Goal: Transaction & Acquisition: Download file/media

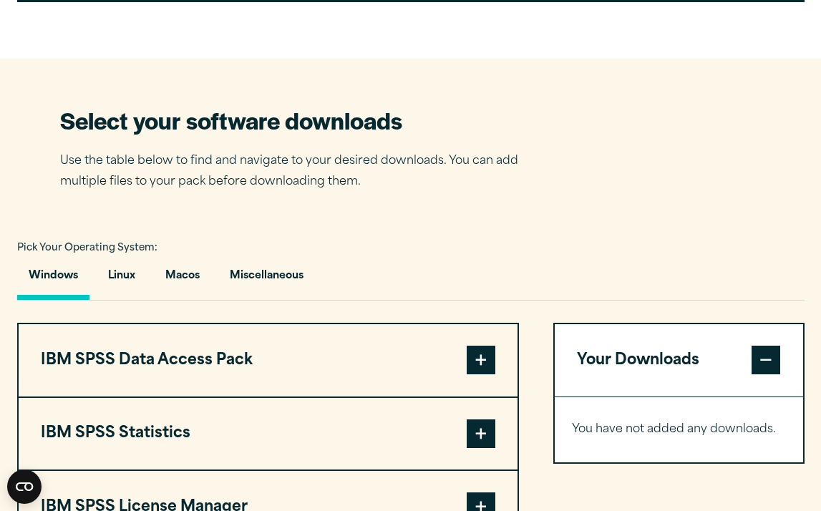
scroll to position [827, 0]
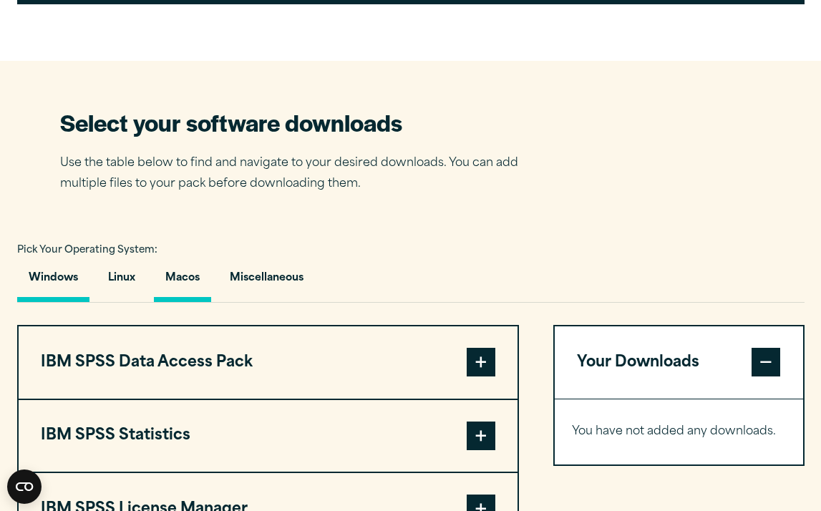
click at [190, 276] on button "Macos" at bounding box center [182, 281] width 57 height 41
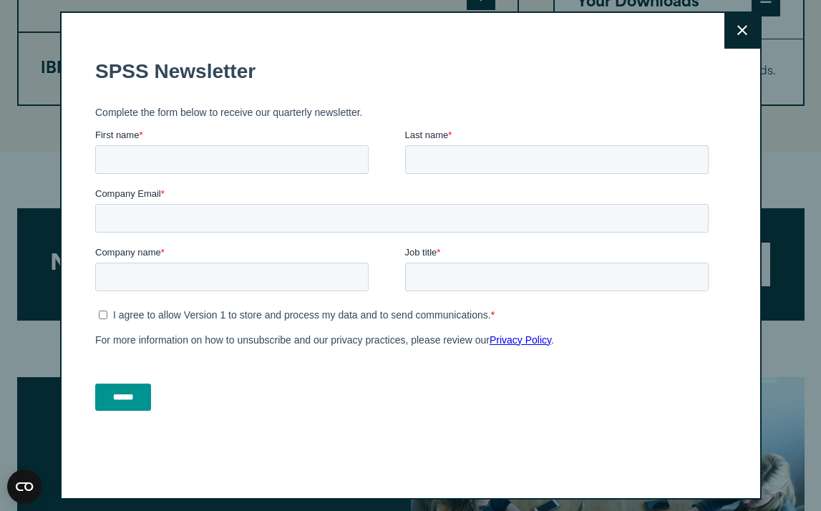
scroll to position [0, 0]
click at [732, 29] on button "Close" at bounding box center [742, 31] width 36 height 36
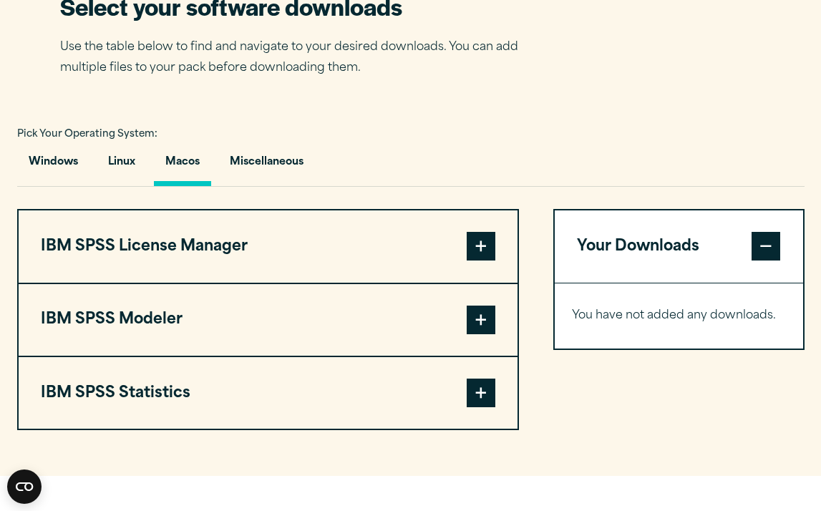
scroll to position [951, 0]
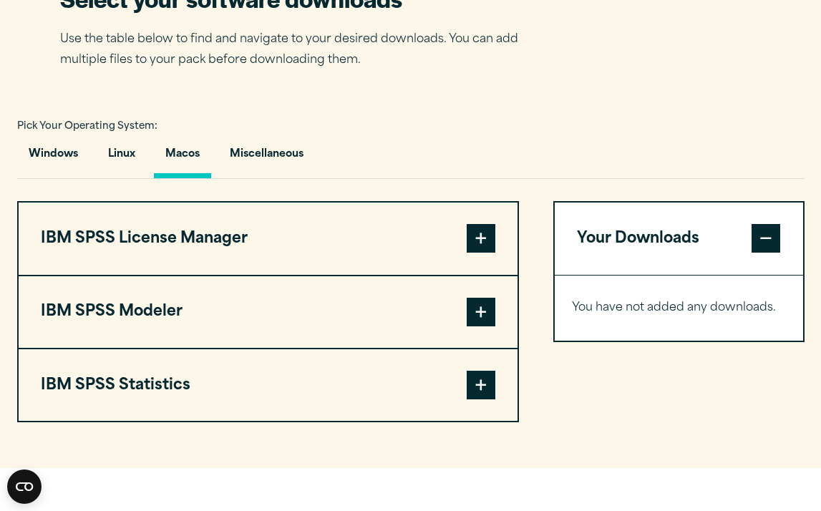
click at [485, 242] on span at bounding box center [481, 238] width 29 height 29
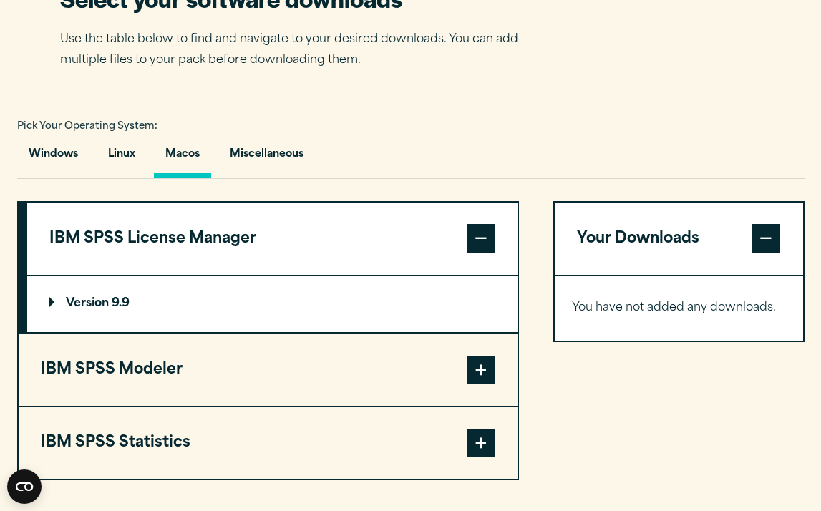
click at [479, 371] on span at bounding box center [481, 370] width 29 height 29
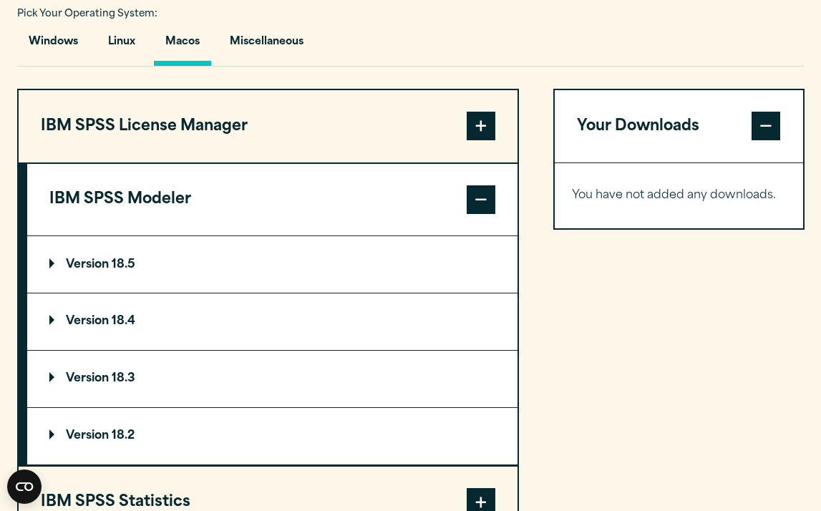
scroll to position [1125, 0]
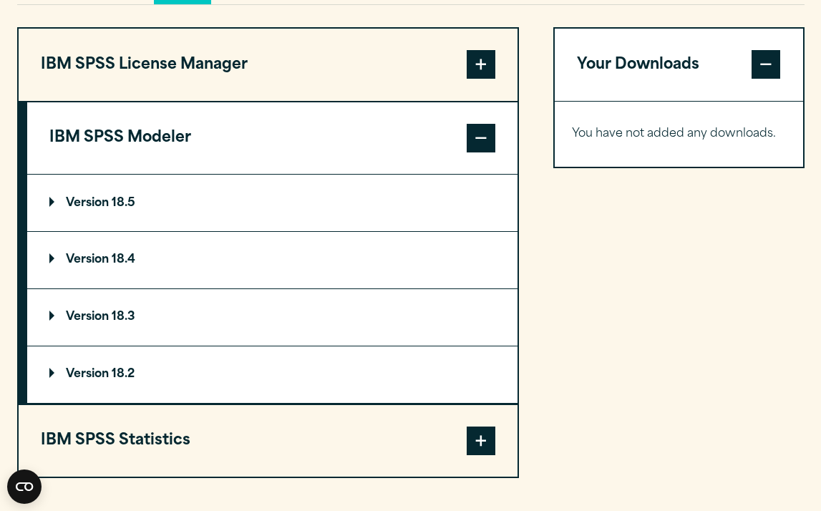
click at [484, 439] on span at bounding box center [481, 440] width 29 height 29
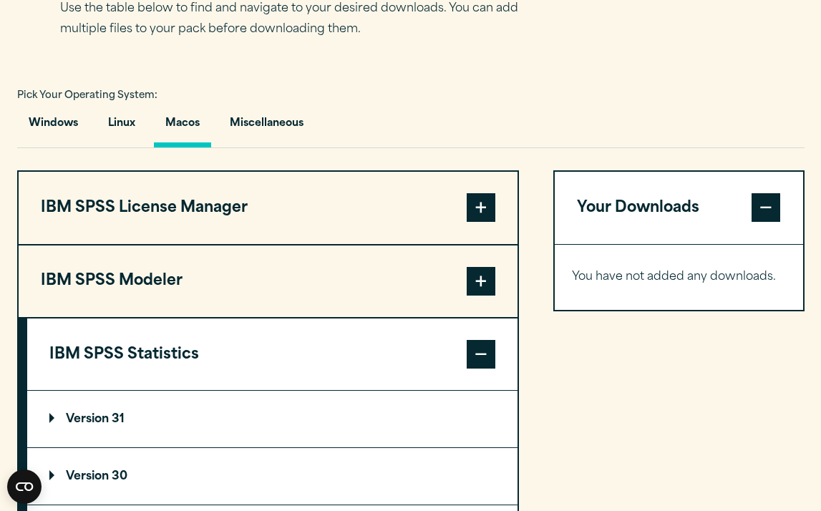
scroll to position [985, 0]
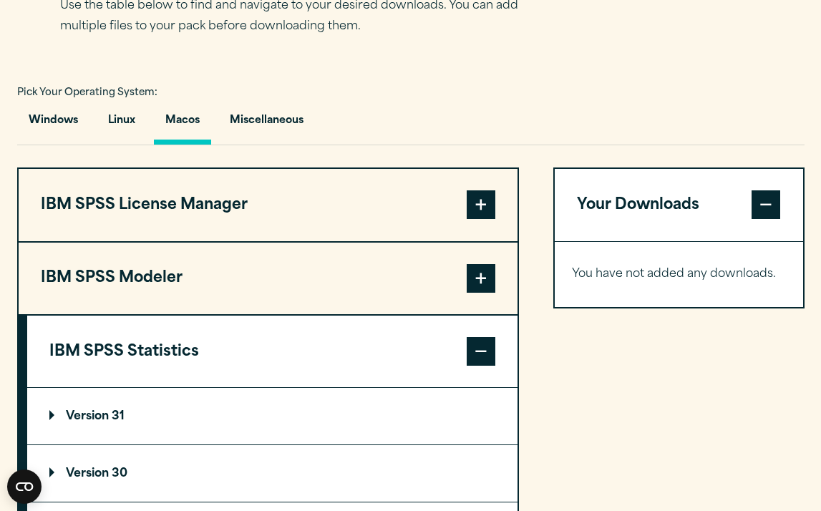
click at [106, 421] on p "Version 31" at bounding box center [86, 416] width 75 height 11
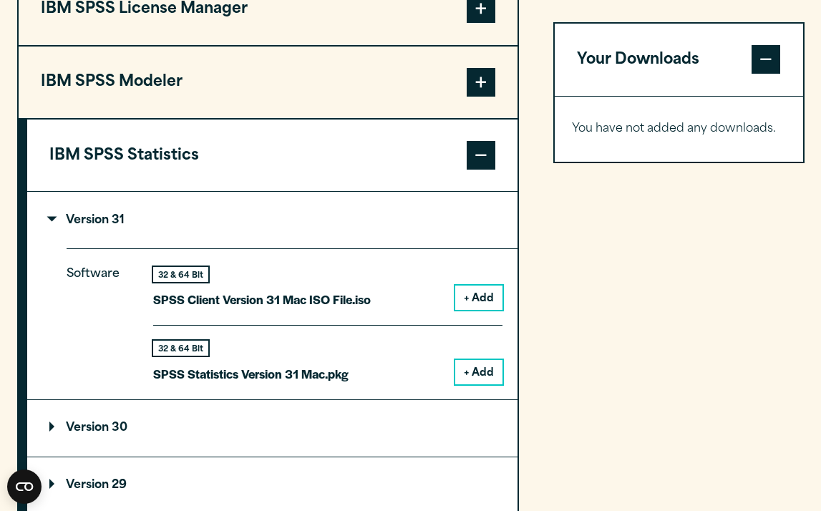
scroll to position [1190, 0]
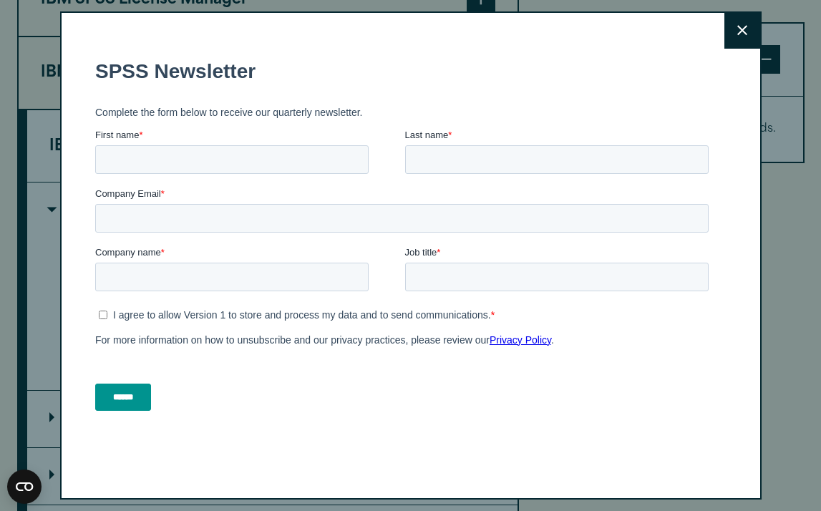
click at [747, 33] on button "Close" at bounding box center [742, 31] width 36 height 36
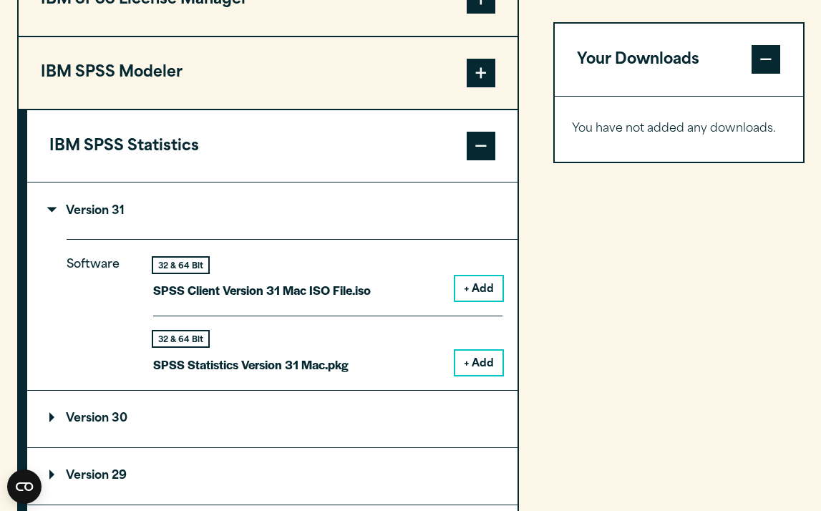
click at [485, 284] on button "+ Add" at bounding box center [478, 288] width 47 height 24
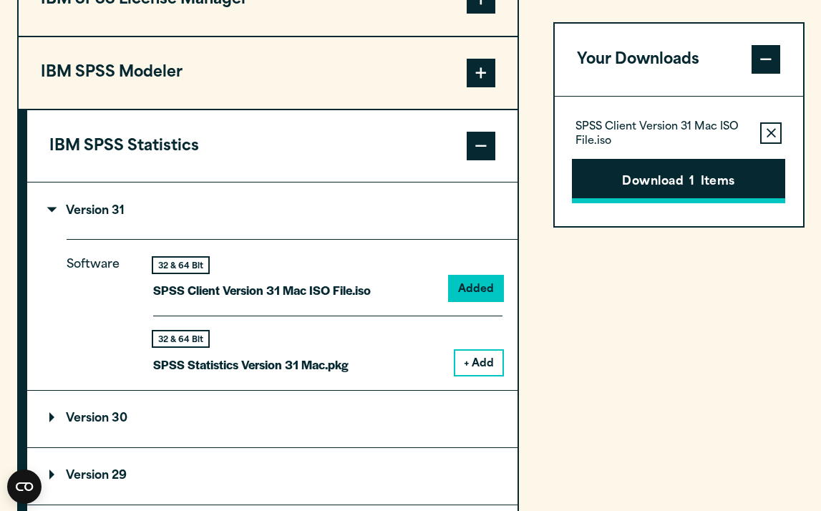
click at [736, 180] on button "Download 1 Items" at bounding box center [678, 182] width 213 height 44
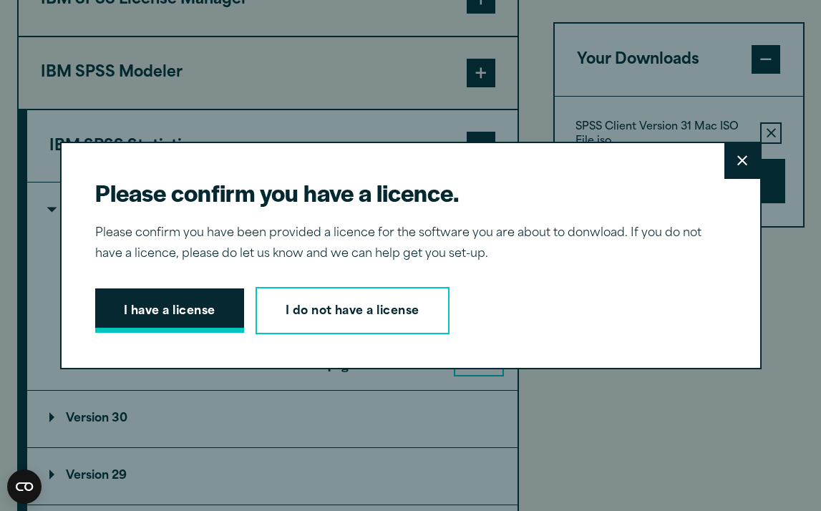
click at [202, 299] on button "I have a license" at bounding box center [169, 310] width 149 height 44
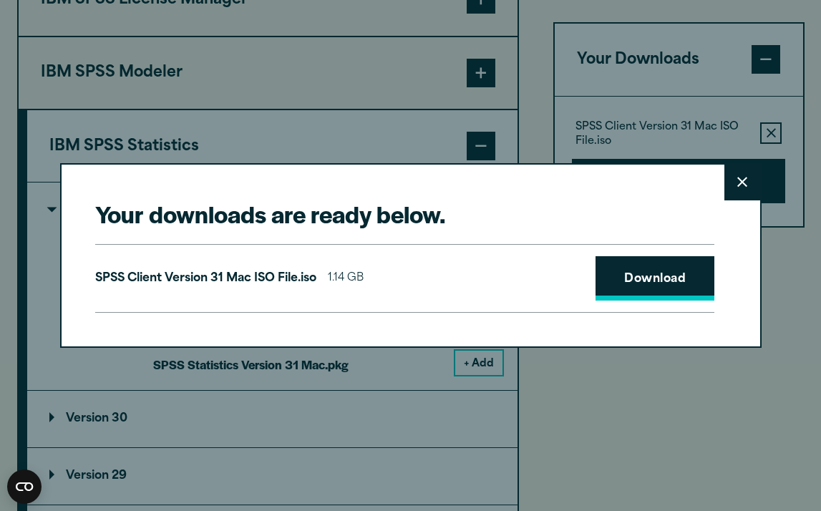
click at [674, 276] on link "Download" at bounding box center [654, 278] width 119 height 44
click at [648, 275] on link "Download" at bounding box center [654, 278] width 119 height 44
click at [739, 185] on icon at bounding box center [742, 182] width 10 height 10
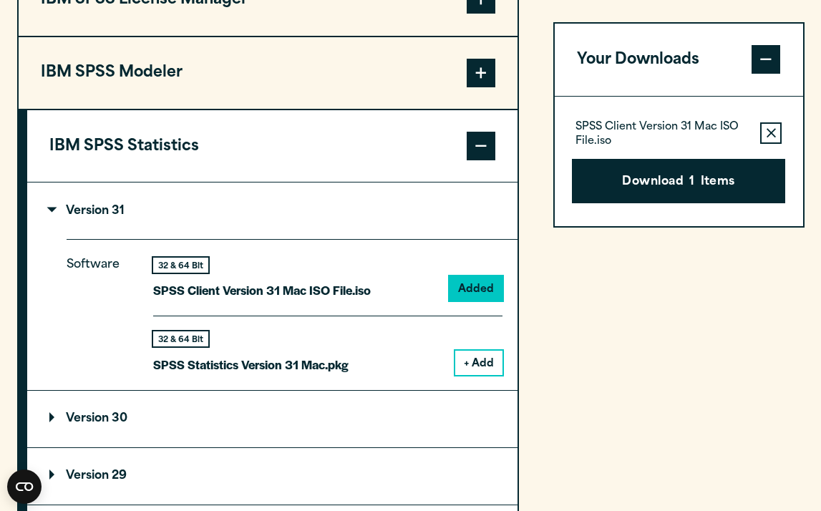
click at [479, 351] on button "+ Add" at bounding box center [478, 363] width 47 height 24
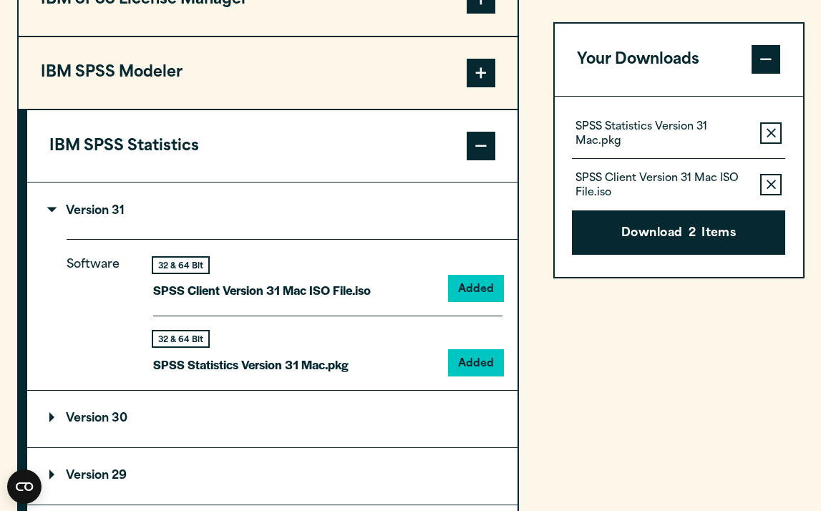
click at [783, 130] on div "SPSS Statistics Version 31 Mac.pkg Remove this item from your software download…" at bounding box center [678, 139] width 213 height 40
click at [770, 181] on icon "button" at bounding box center [770, 185] width 9 height 10
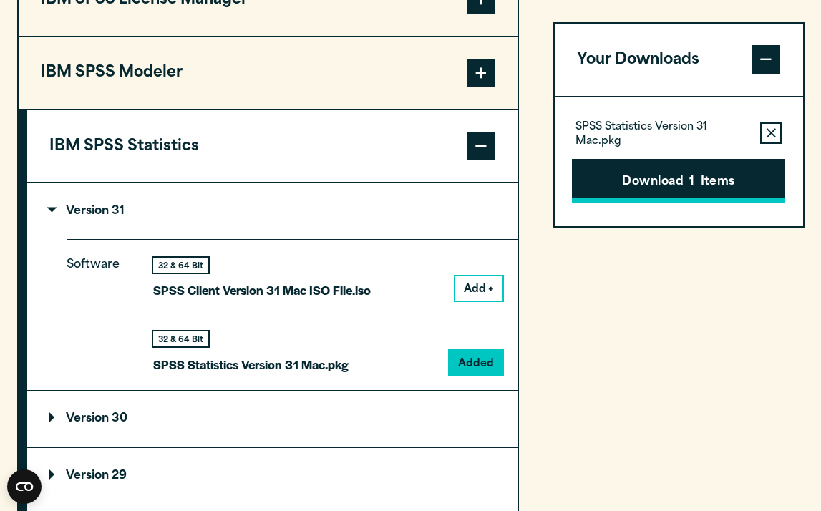
click at [743, 176] on button "Download 1 Items" at bounding box center [678, 182] width 213 height 44
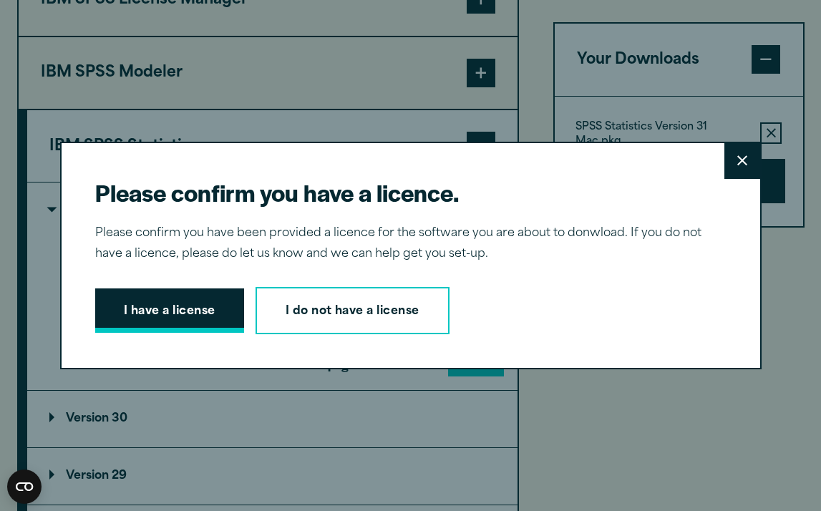
click at [203, 311] on button "I have a license" at bounding box center [169, 310] width 149 height 44
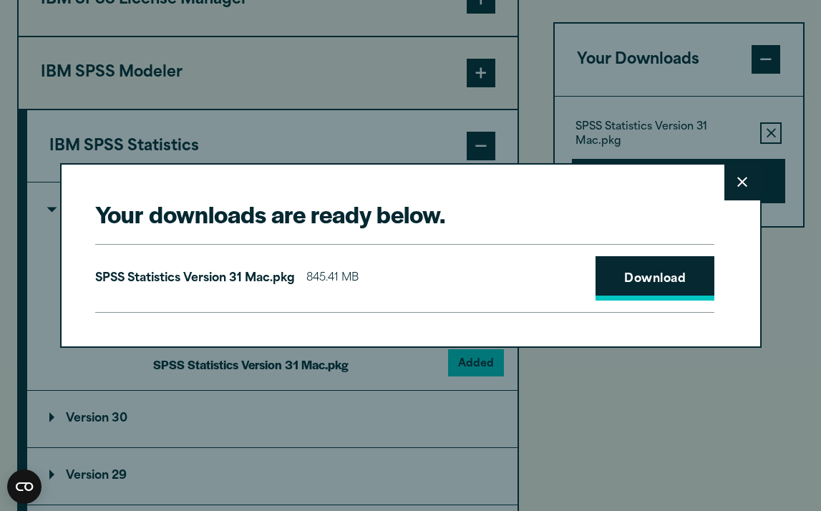
click at [670, 278] on link "Download" at bounding box center [654, 278] width 119 height 44
